Goal: Check status: Check status

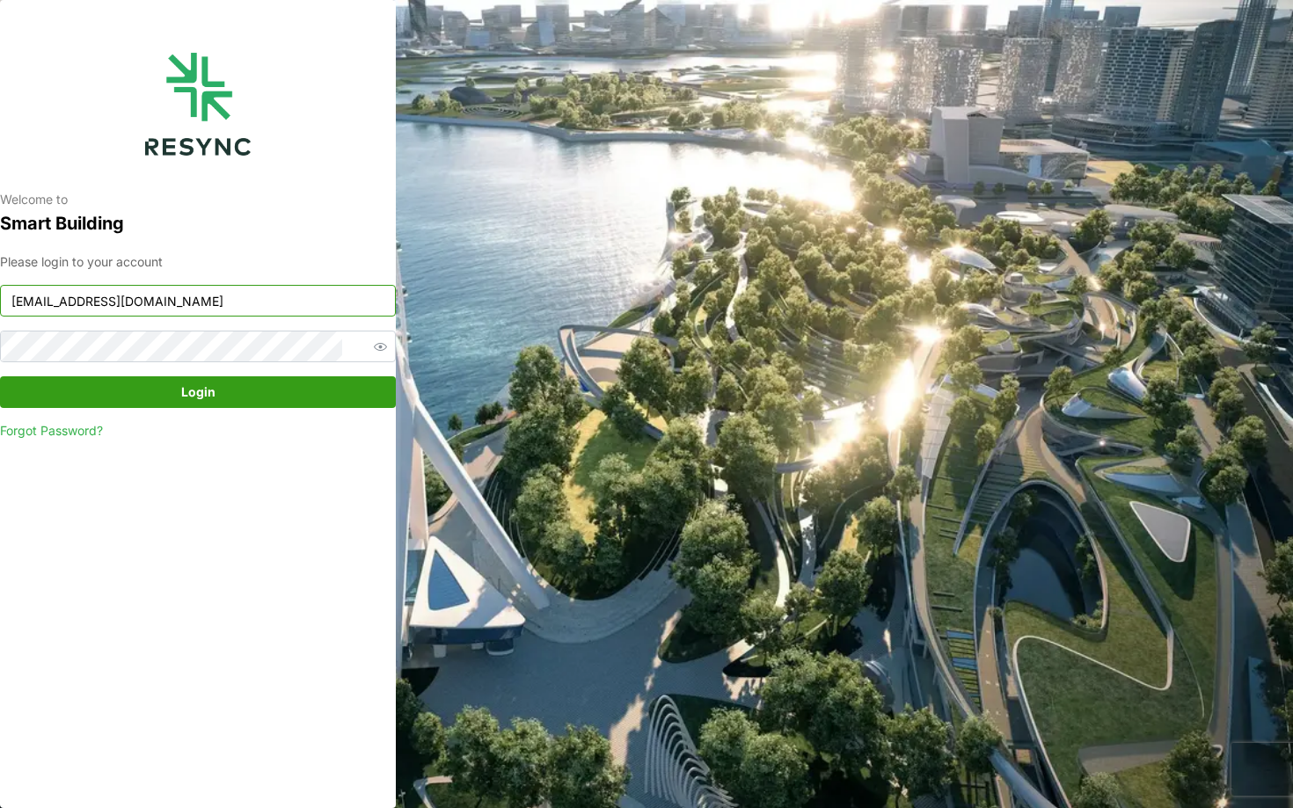
click at [302, 307] on input "[EMAIL_ADDRESS][DOMAIN_NAME]" at bounding box center [198, 301] width 396 height 32
type input "[EMAIL_ADDRESS][DOMAIN_NAME]"
click at [237, 384] on span "Login" at bounding box center [198, 392] width 362 height 30
click at [239, 376] on button "Login" at bounding box center [198, 392] width 396 height 32
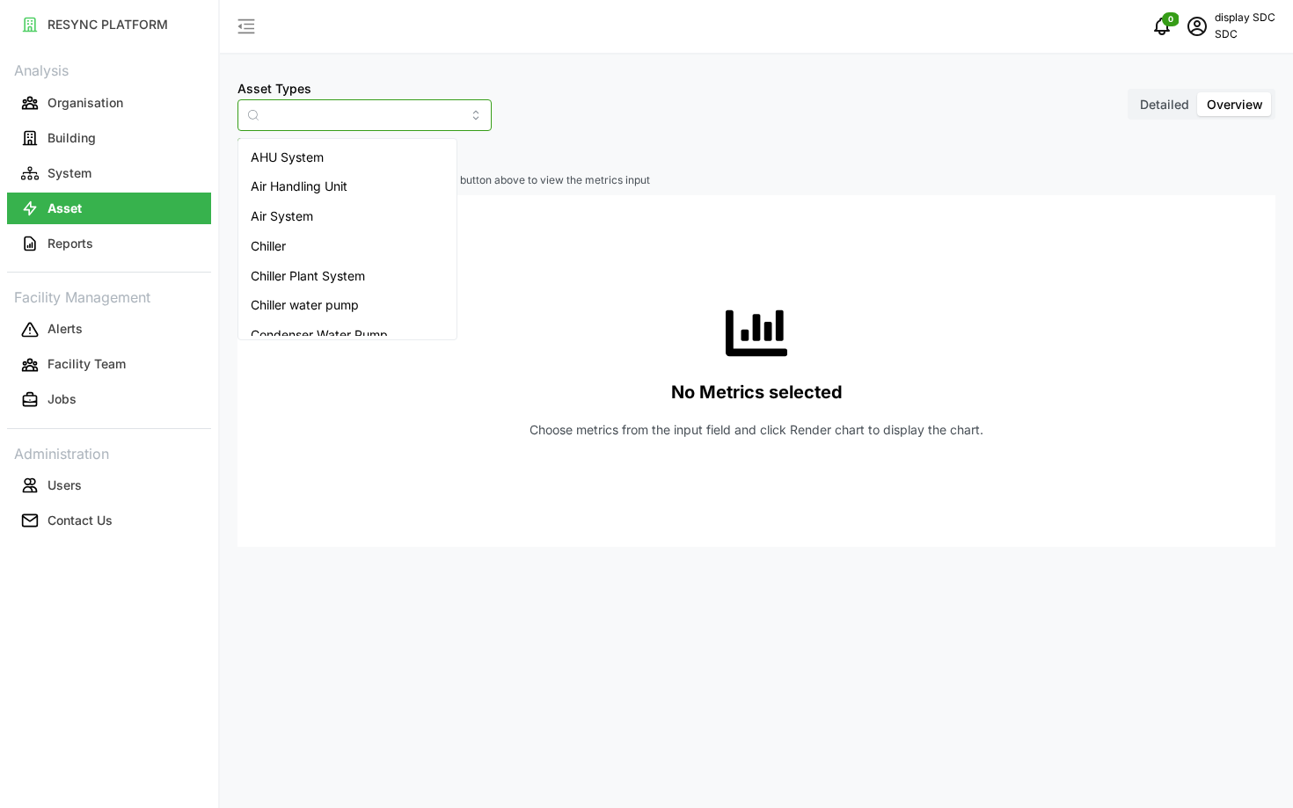
click at [311, 120] on input "Asset Types" at bounding box center [364, 115] width 254 height 32
click at [307, 223] on span "Electrical meter" at bounding box center [295, 217] width 89 height 19
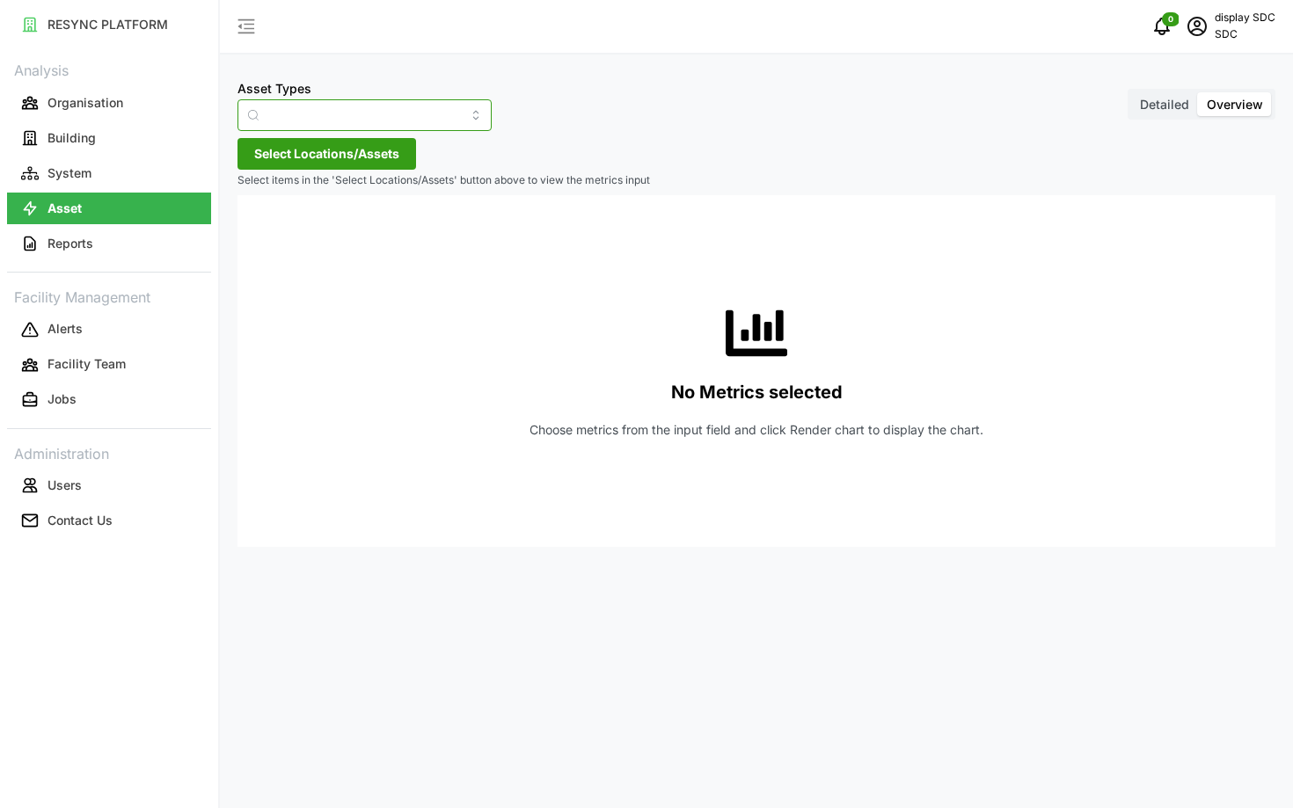
type input "Electrical meter"
click at [289, 142] on span "Select Locations/Assets" at bounding box center [326, 154] width 145 height 30
click at [265, 230] on icon at bounding box center [260, 233] width 14 height 14
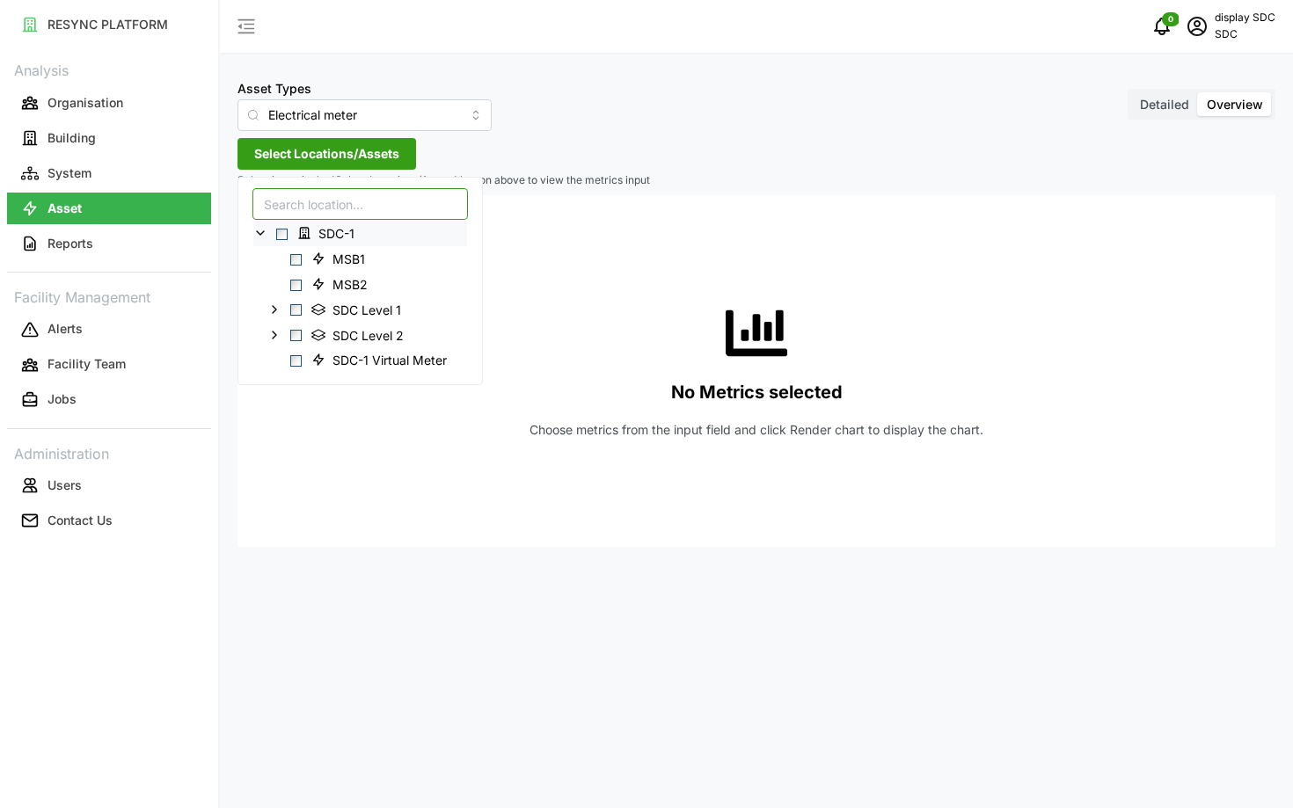
click at [291, 212] on input at bounding box center [360, 204] width 216 height 32
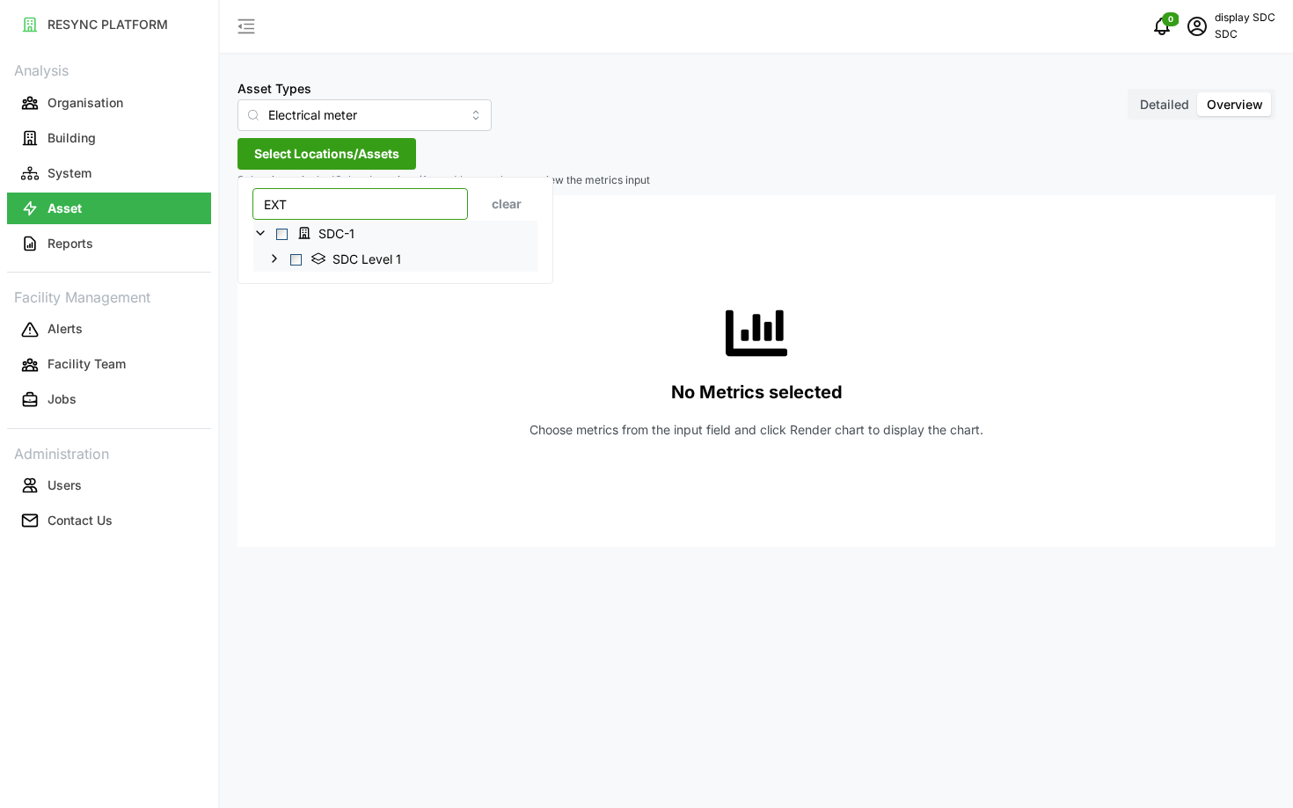
type input "EXT"
click at [275, 255] on icon at bounding box center [274, 259] width 14 height 14
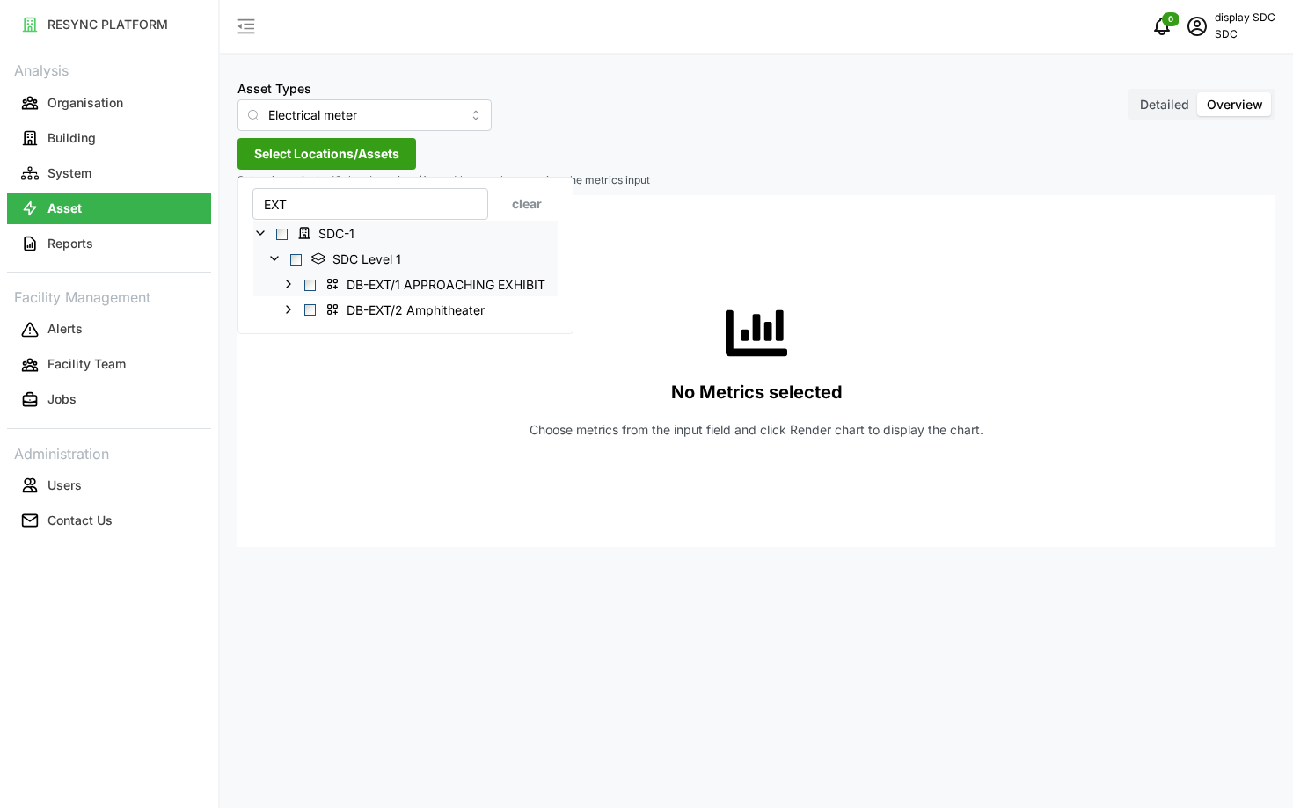
click at [305, 285] on span "Select DB-EXT/1 APPROACHING EXHIBIT" at bounding box center [309, 284] width 11 height 11
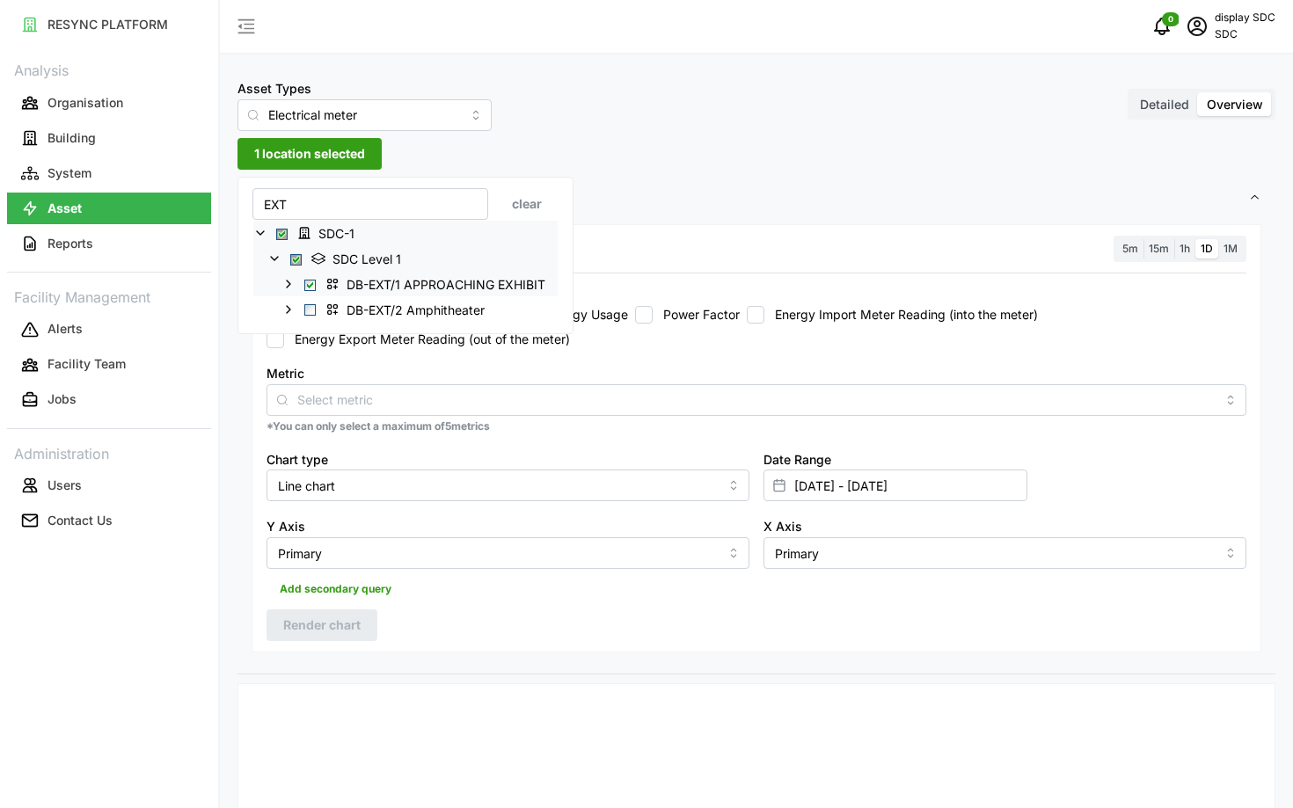
click at [288, 287] on icon at bounding box center [288, 284] width 14 height 14
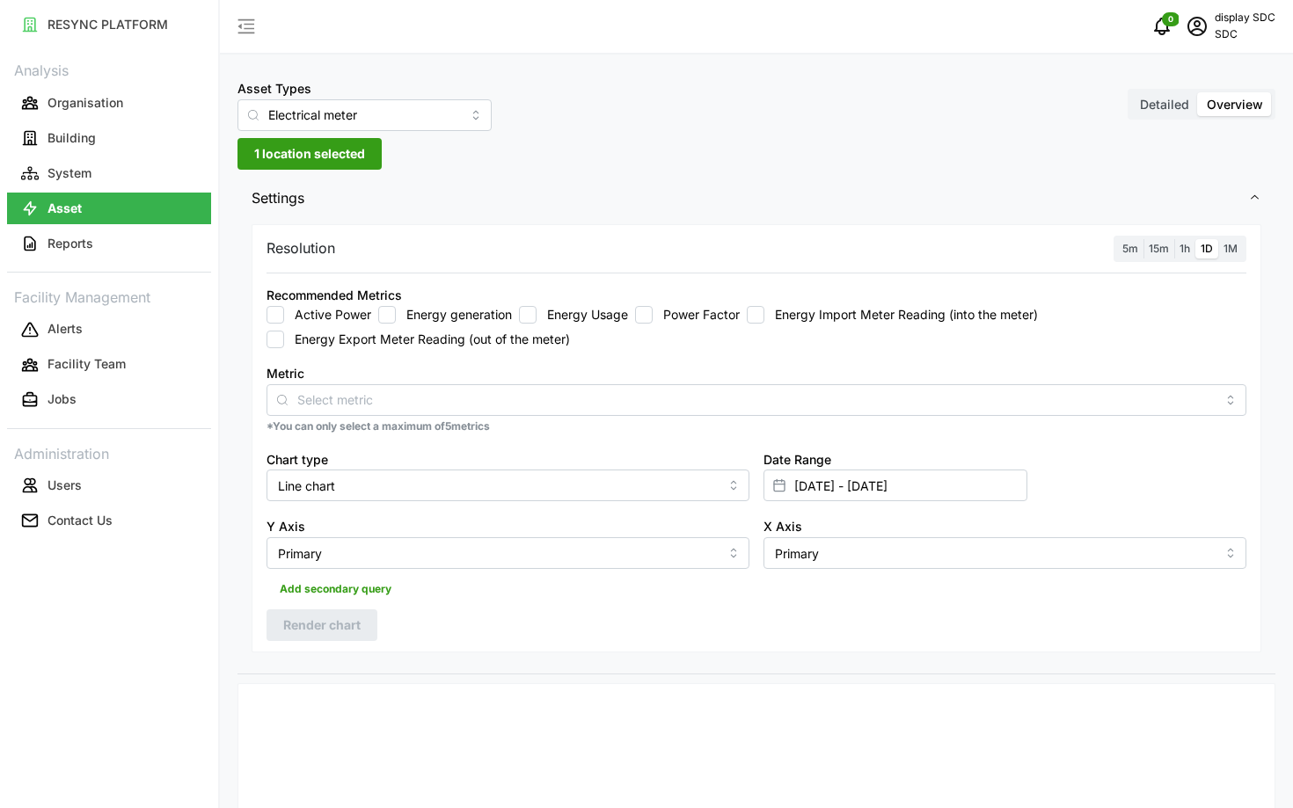
click at [606, 375] on div "Metric" at bounding box center [757, 389] width 980 height 54
click at [289, 317] on label "Active Power" at bounding box center [327, 315] width 87 height 18
click at [284, 317] on input "Active Power" at bounding box center [276, 315] width 18 height 18
checkbox input "true"
click at [854, 499] on input "20 Aug 2025 - 20 Aug 2025" at bounding box center [896, 486] width 264 height 32
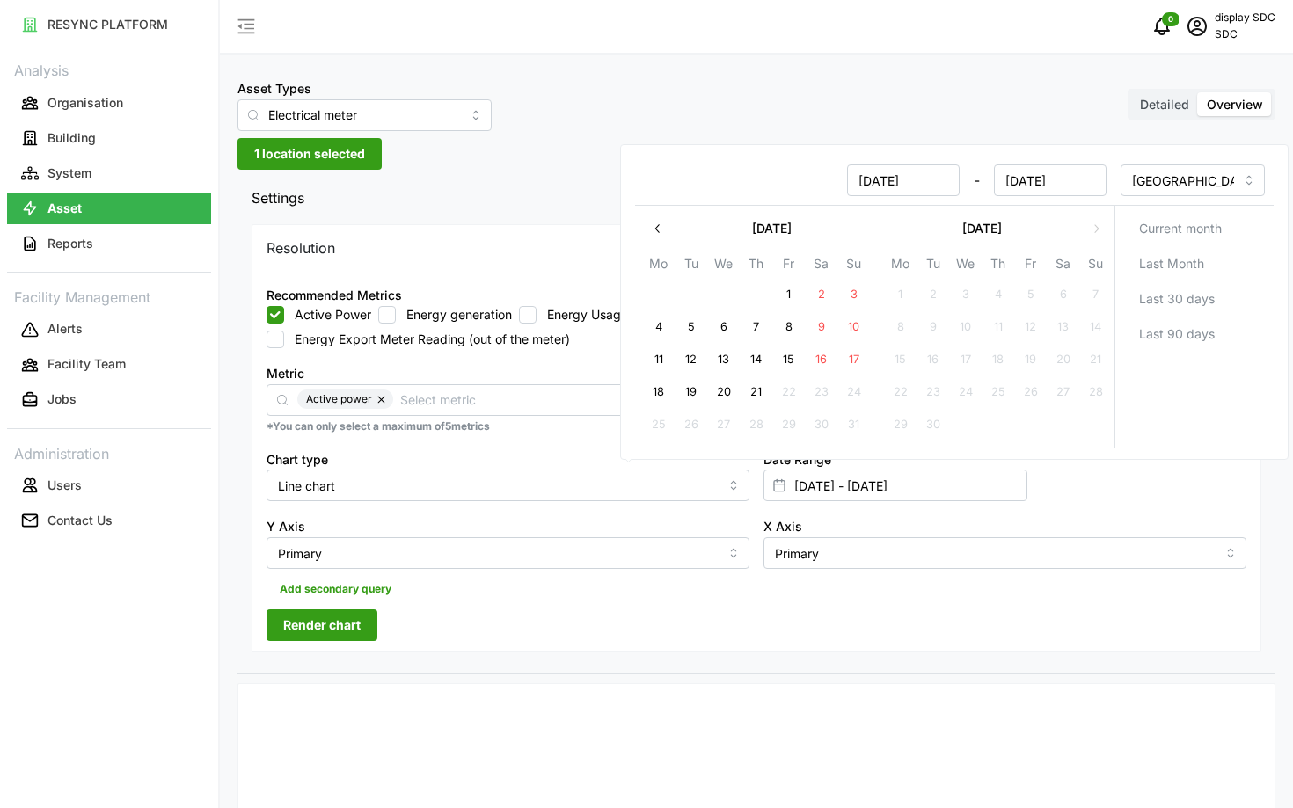
click at [749, 388] on button "21" at bounding box center [757, 392] width 32 height 32
type input "21 Aug 2025 - 21 Aug 2025"
type input "21 Aug 2025"
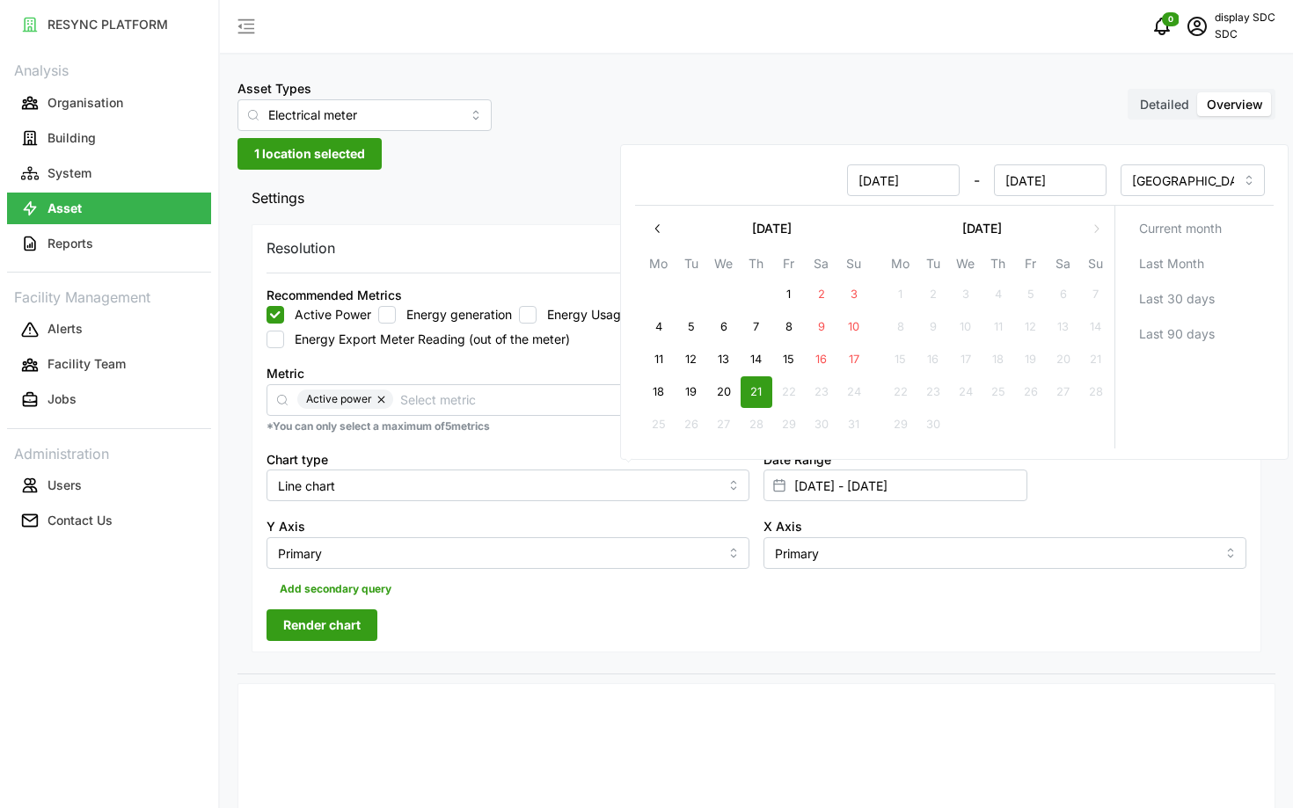
click at [717, 386] on button "20" at bounding box center [724, 392] width 32 height 32
type input "20 Aug 2025 - 21 Aug 2025"
type input "20 Aug 2025"
click at [750, 389] on button "21" at bounding box center [757, 392] width 32 height 32
click at [807, 604] on div "Resolution 5m 15m 1h 1D 1M Recommended Metrics Active Power Energy generation E…" at bounding box center [757, 438] width 1010 height 429
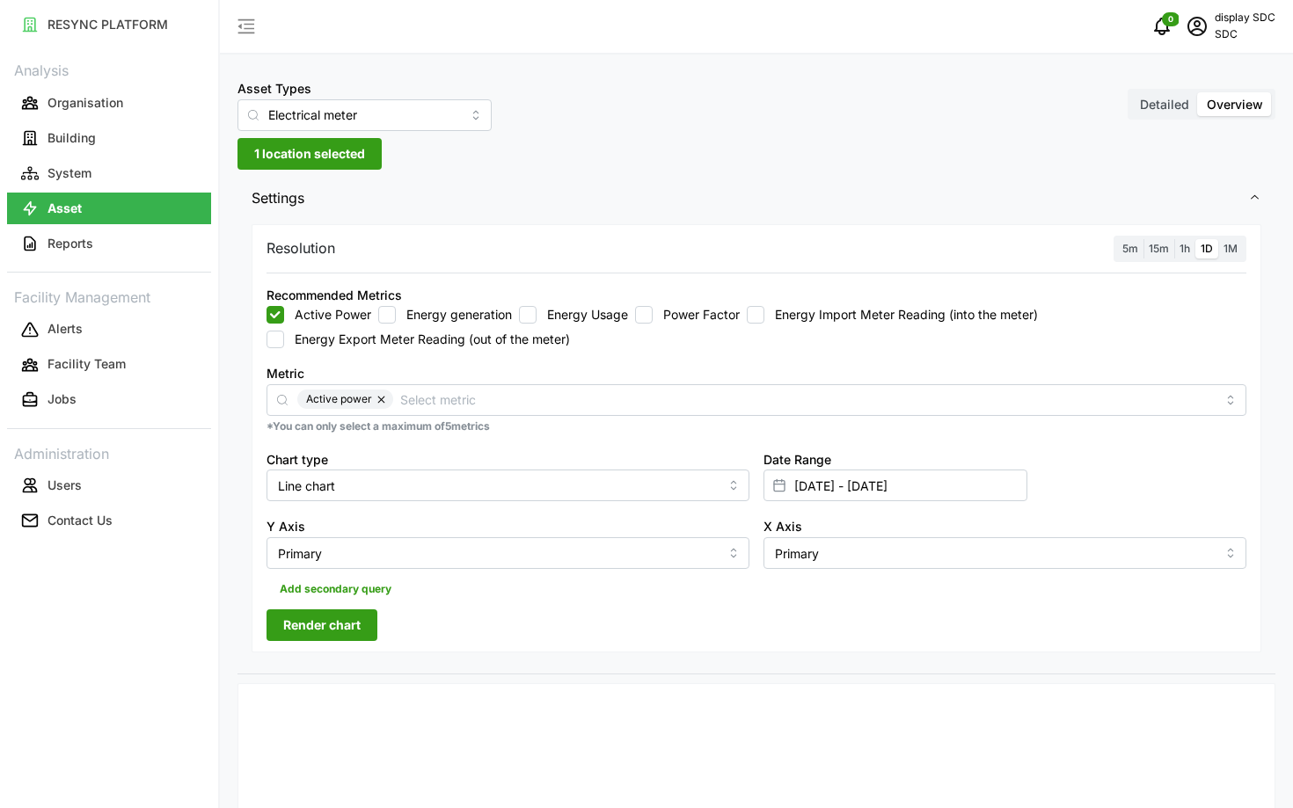
click at [1131, 246] on span "5m" at bounding box center [1130, 248] width 16 height 13
click at [1117, 239] on input "5m" at bounding box center [1117, 239] width 0 height 0
click at [307, 625] on span "Render chart" at bounding box center [321, 625] width 77 height 30
